Goal: Register for event/course

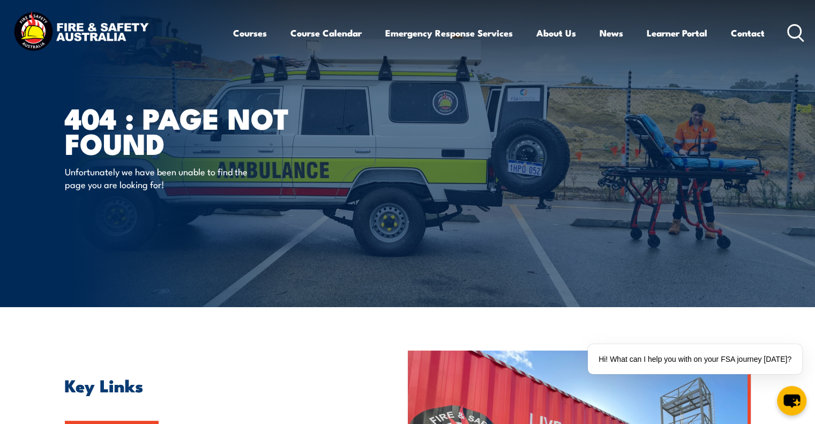
click at [124, 21] on img at bounding box center [81, 33] width 140 height 46
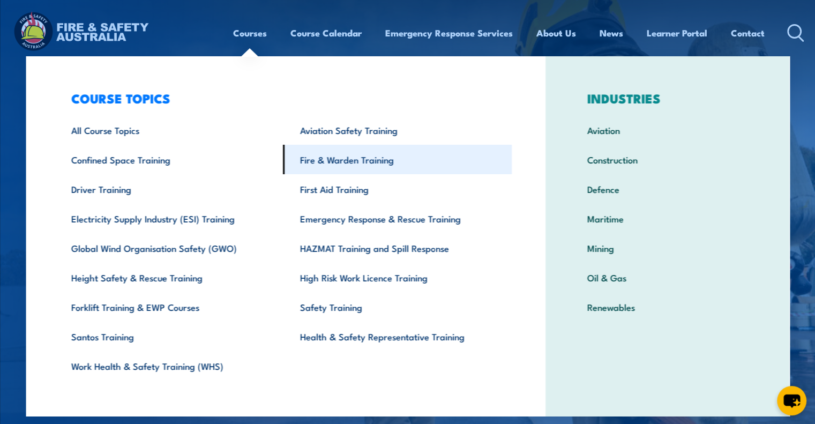
click at [358, 162] on link "Fire & Warden Training" at bounding box center [397, 159] width 229 height 29
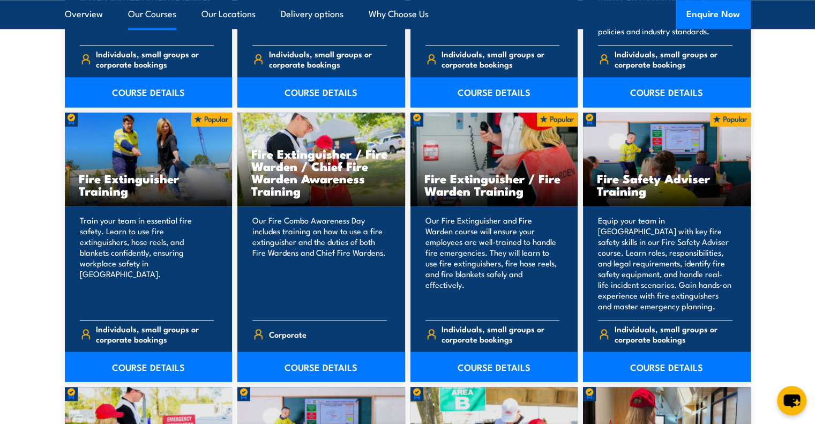
scroll to position [1076, 0]
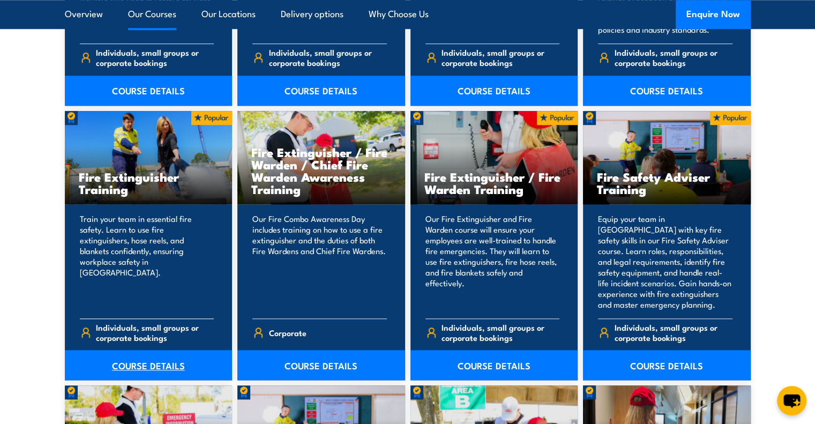
click at [150, 363] on link "COURSE DETAILS" at bounding box center [149, 365] width 168 height 30
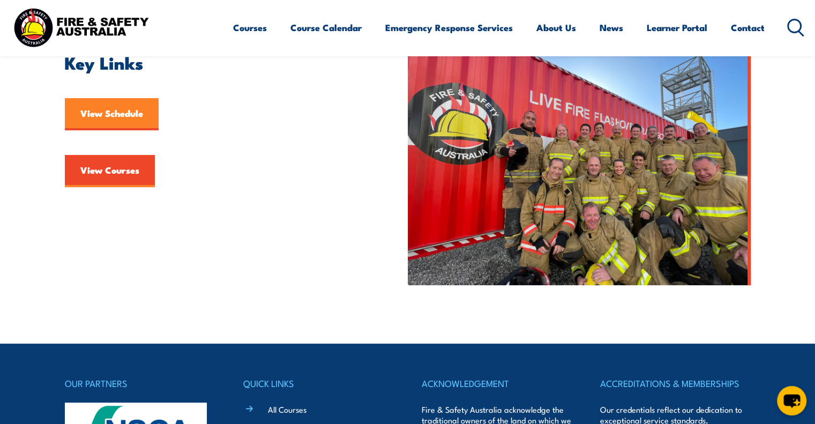
scroll to position [325, 0]
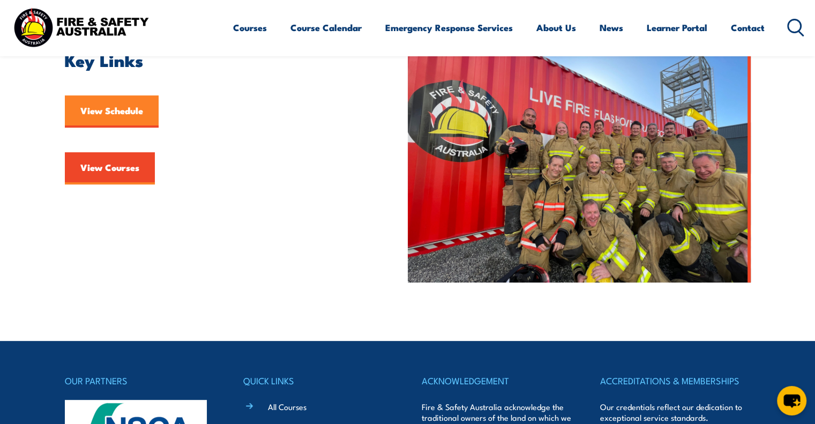
click at [139, 111] on link "View Schedule" at bounding box center [112, 111] width 94 height 32
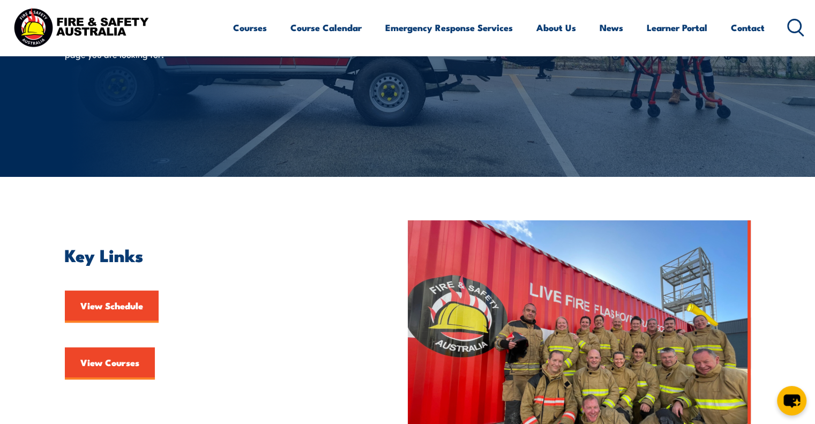
scroll to position [0, 0]
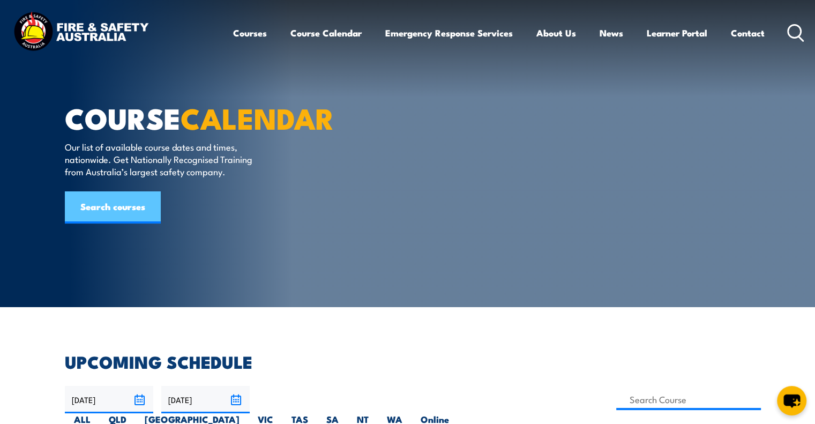
click at [152, 224] on link "Search courses" at bounding box center [113, 207] width 96 height 32
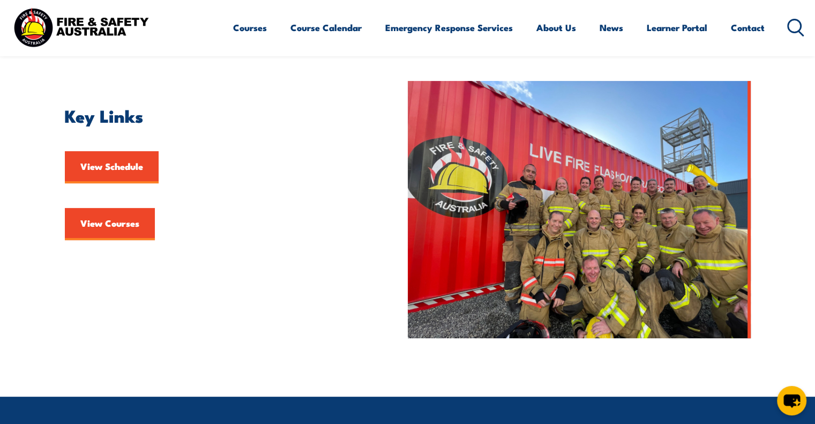
scroll to position [258, 0]
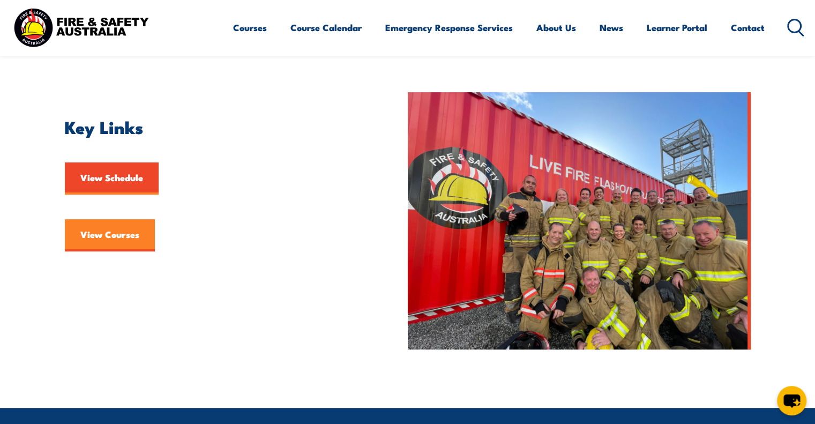
click at [135, 244] on link "View Courses" at bounding box center [110, 235] width 90 height 32
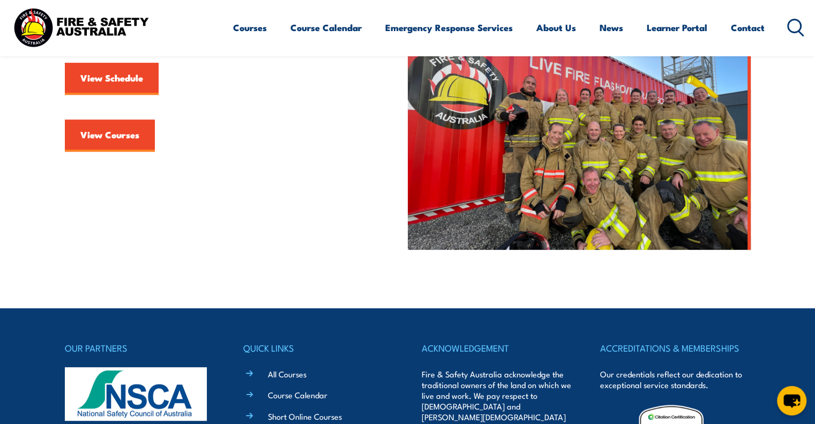
scroll to position [360, 0]
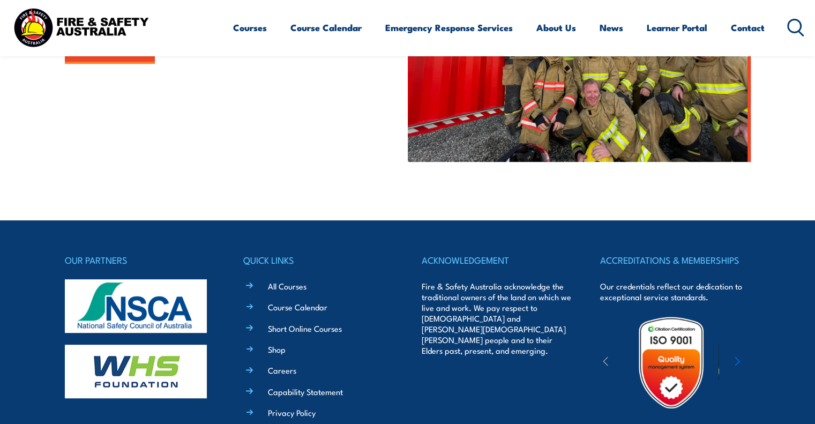
scroll to position [476, 0]
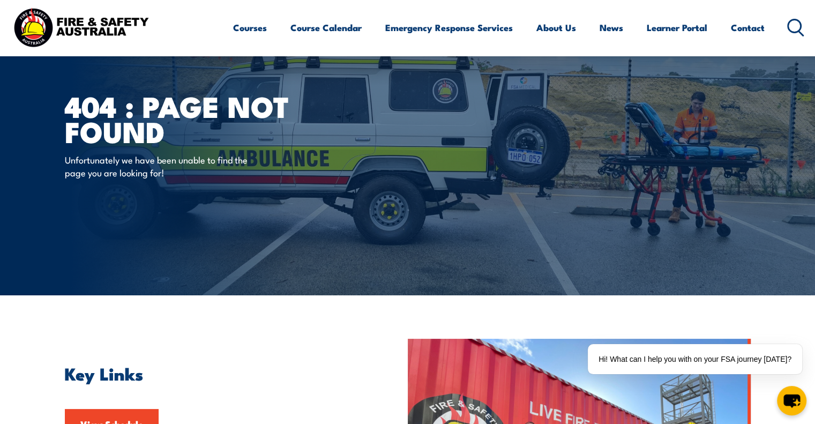
scroll to position [64, 0]
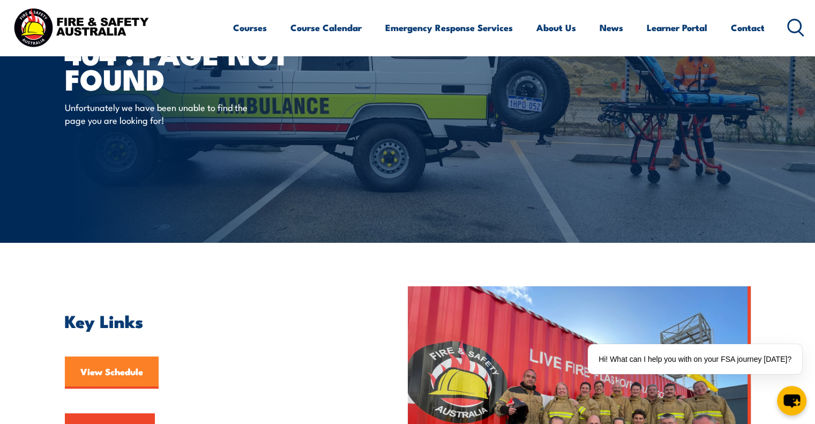
click at [114, 381] on link "View Schedule" at bounding box center [112, 372] width 94 height 32
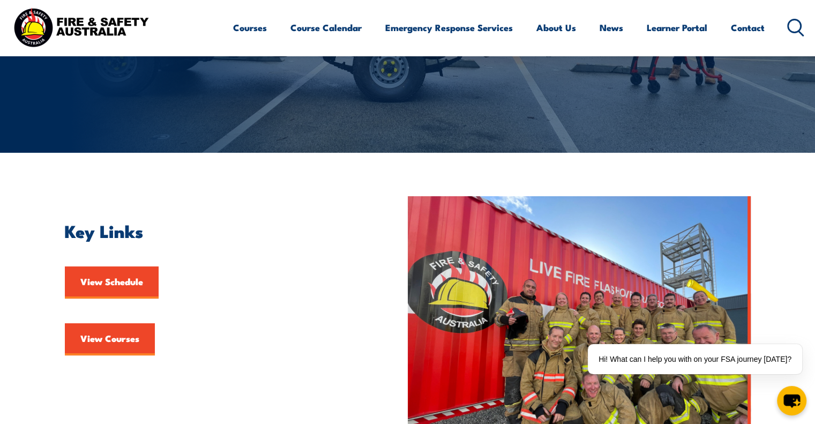
scroll to position [154, 0]
